Goal: Communication & Community: Answer question/provide support

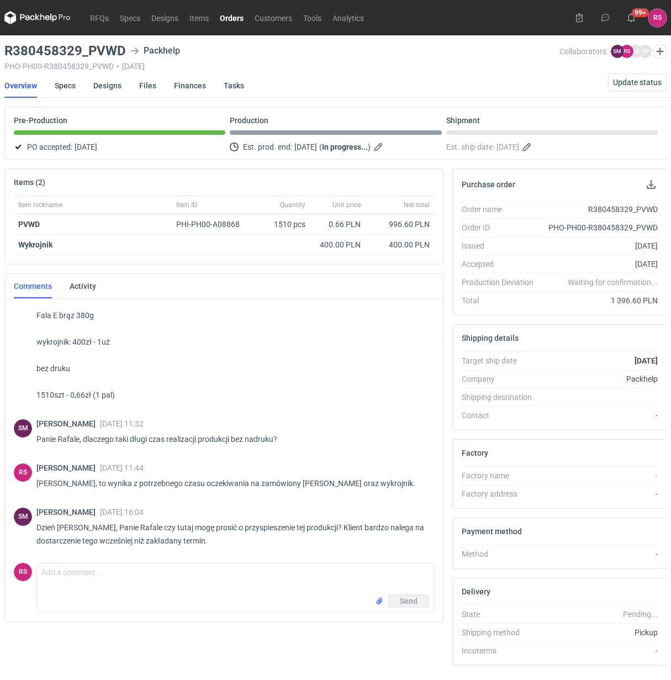
scroll to position [64, 0]
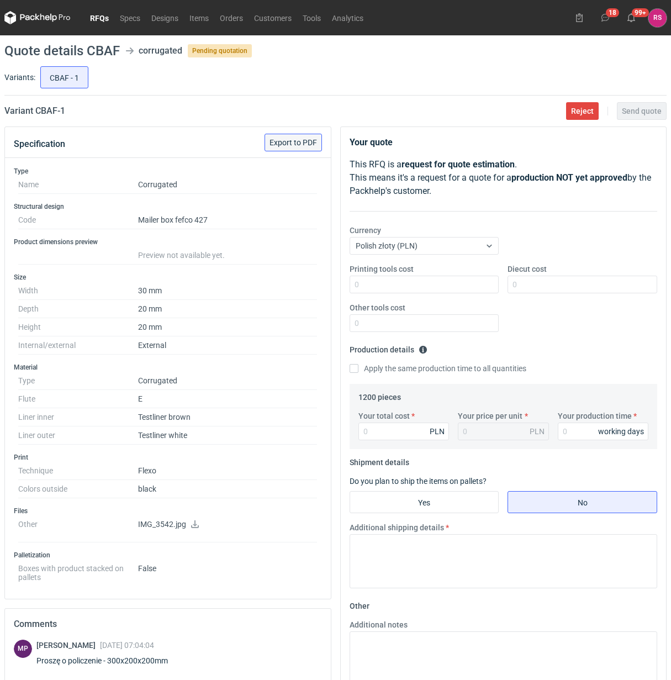
click at [298, 141] on span "Export to PDF" at bounding box center [292, 143] width 47 height 8
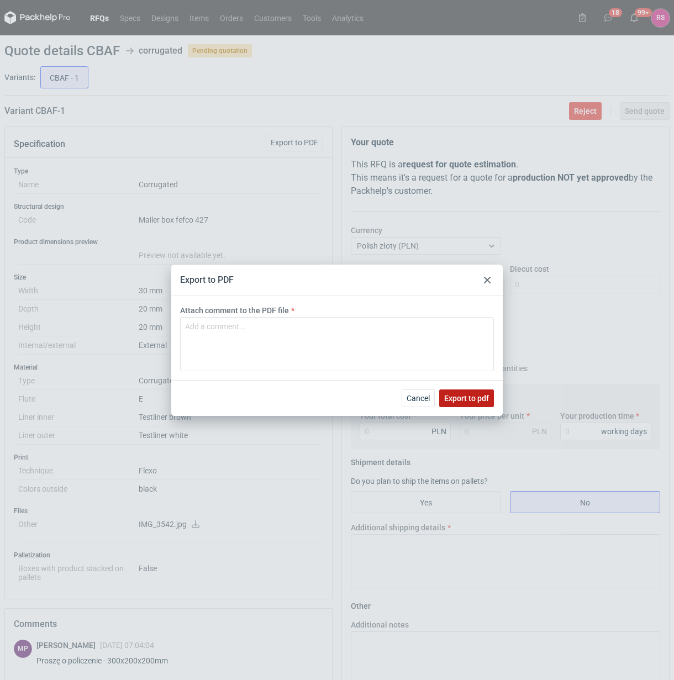
click at [469, 396] on span "Export to pdf" at bounding box center [466, 398] width 45 height 8
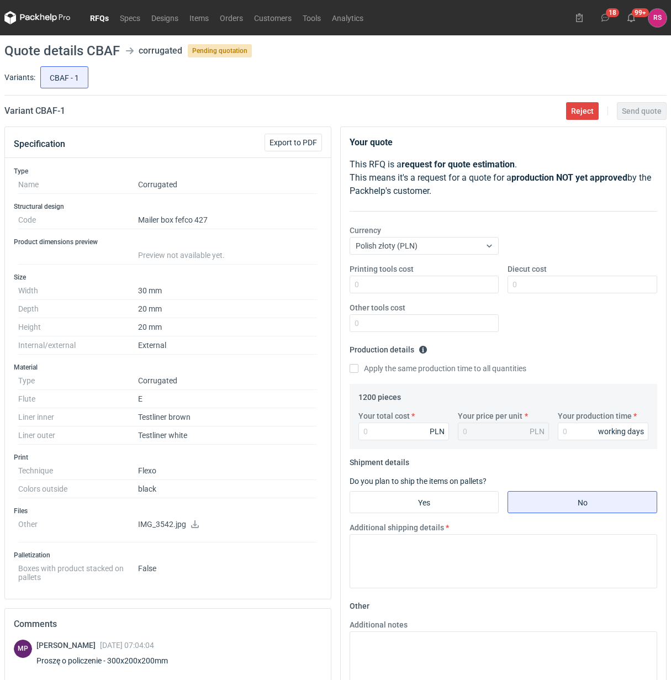
click at [196, 525] on icon at bounding box center [195, 524] width 9 height 8
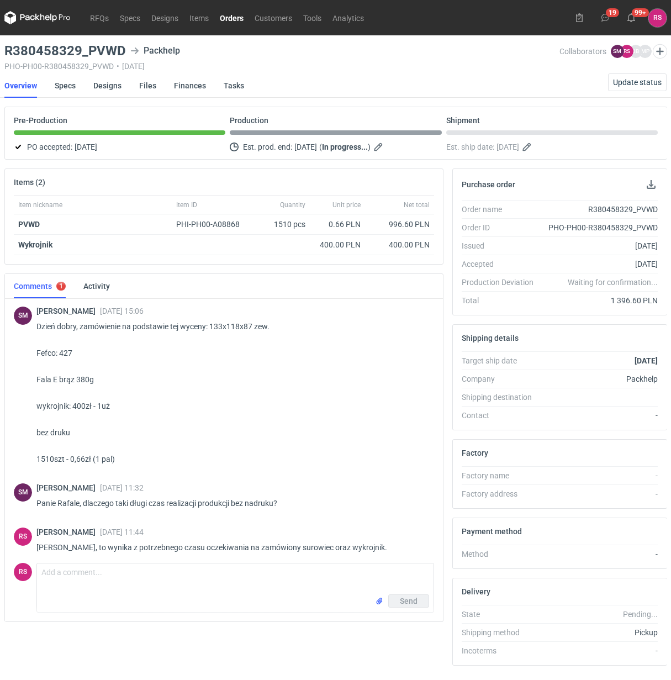
scroll to position [64, 0]
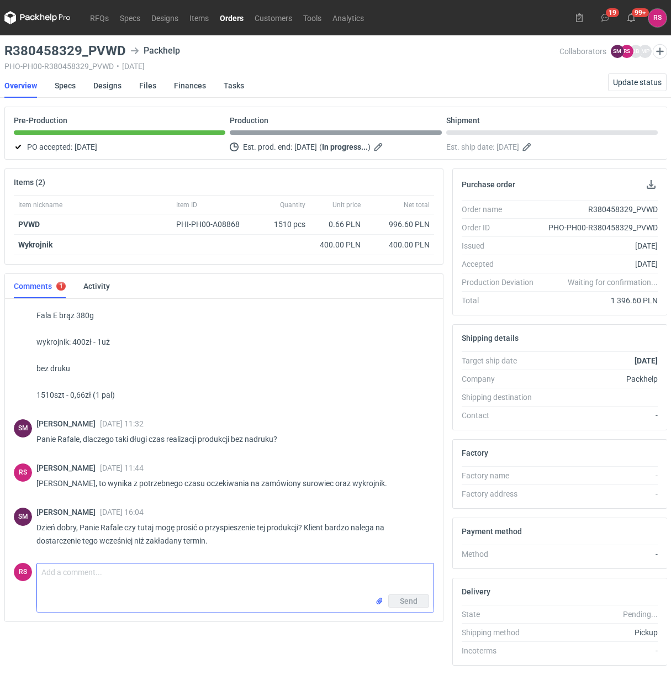
click at [193, 580] on textarea "Comment message" at bounding box center [235, 578] width 396 height 31
type textarea "Dzień dobry, [PERSON_NAME], oddamy pracę w dniach 14-18.08."
click at [410, 600] on span "Send" at bounding box center [409, 601] width 18 height 8
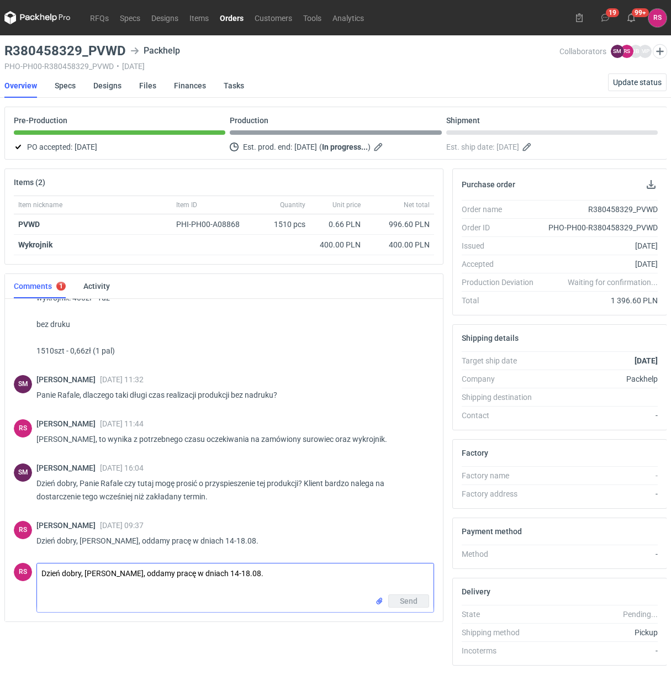
scroll to position [108, 0]
